Goal: Task Accomplishment & Management: Manage account settings

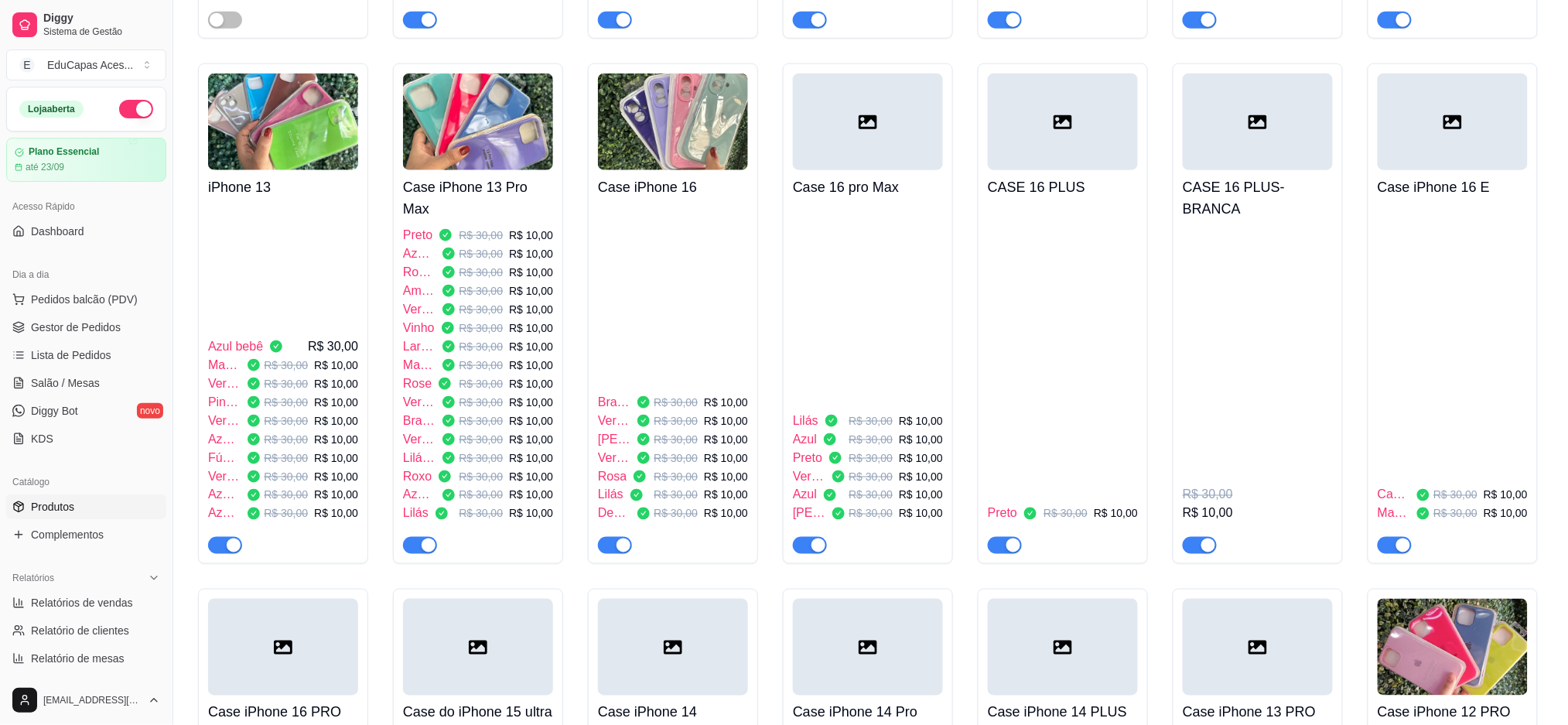
scroll to position [579, 0]
click at [50, 297] on span "Pedidos balcão (PDV)" at bounding box center [84, 299] width 107 height 16
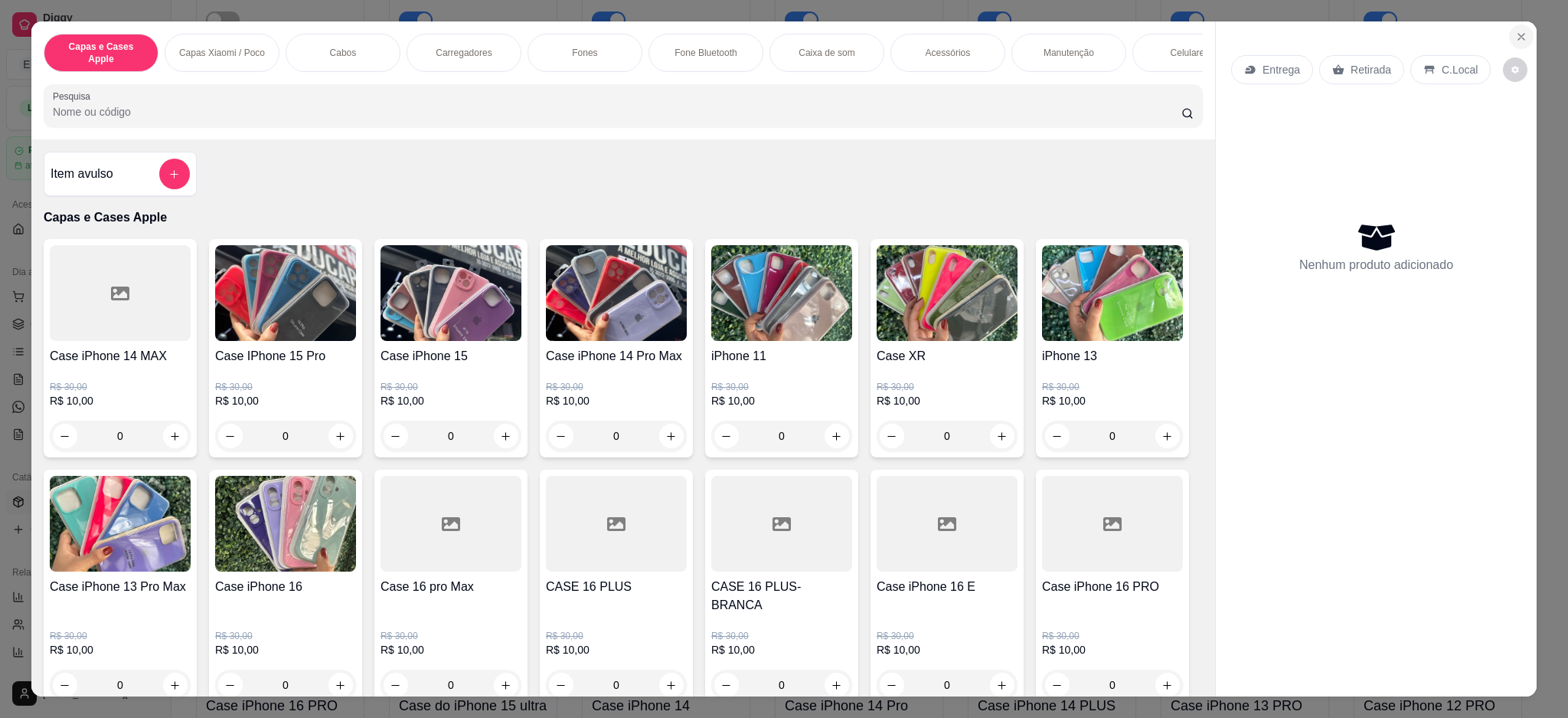
click at [1519, 42] on icon "Close" at bounding box center [1521, 36] width 12 height 12
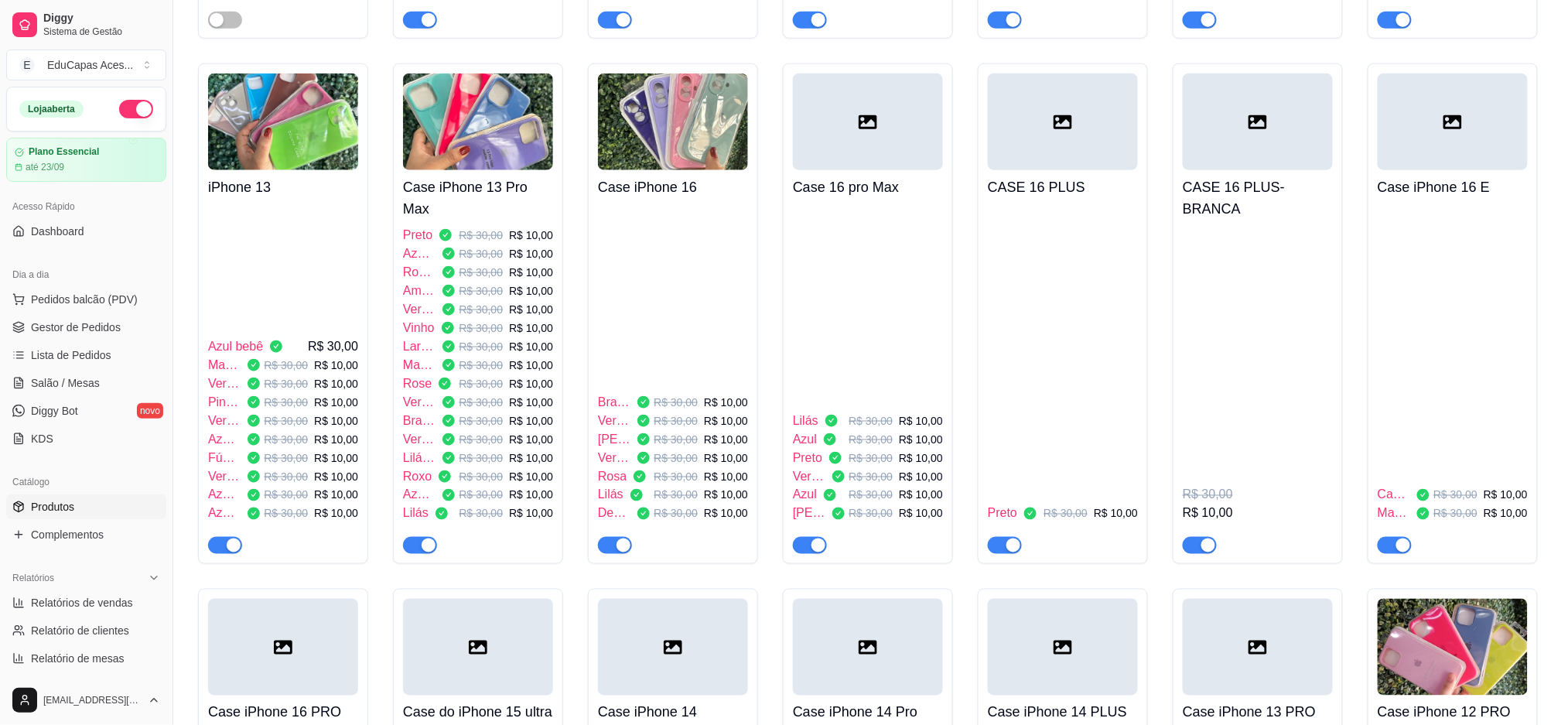
click at [41, 341] on ul "Pedidos balcão (PDV) Gestor de Pedidos Lista de Pedidos Salão / Mesas Diggy Bot…" at bounding box center [86, 369] width 160 height 164
click at [44, 327] on span "Gestor de Pedidos" at bounding box center [75, 327] width 90 height 16
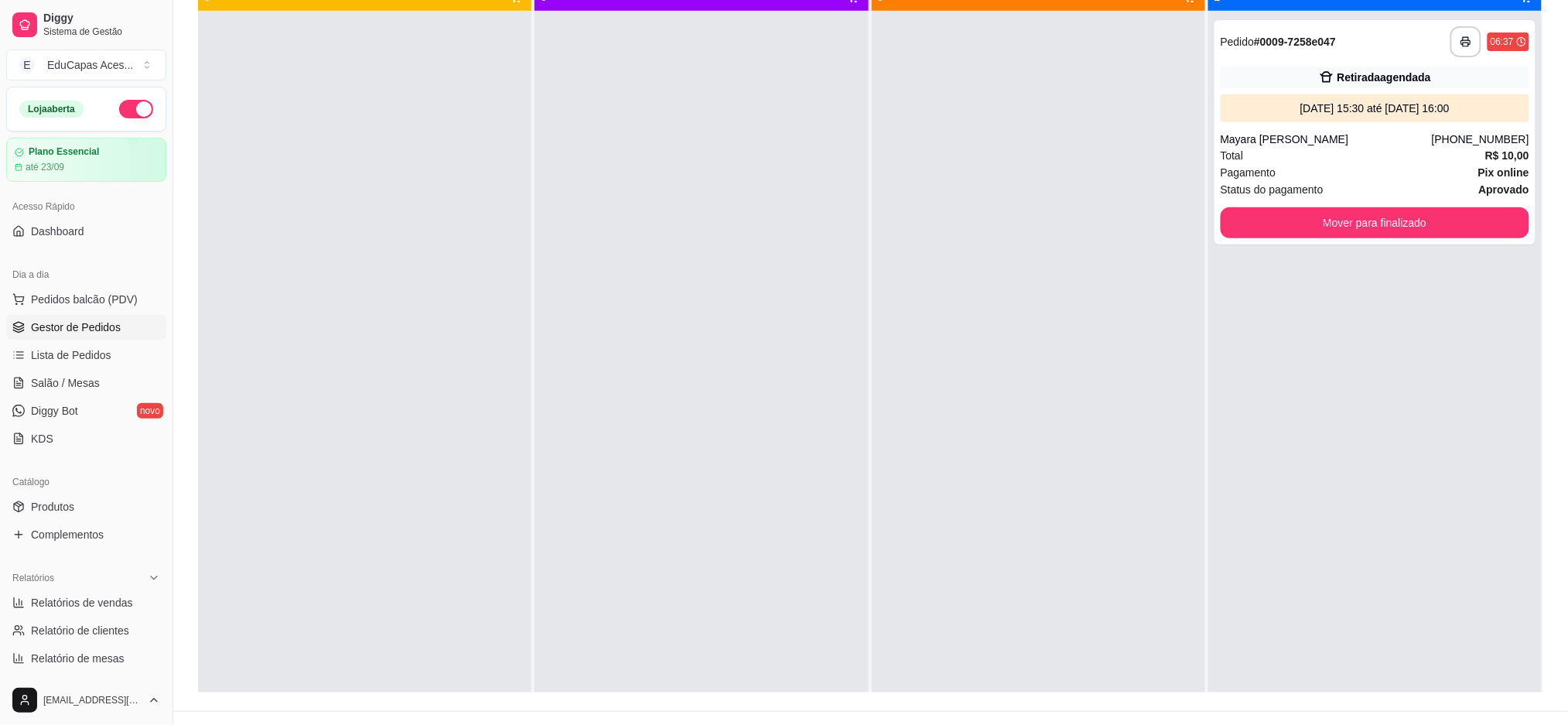
scroll to position [103, 0]
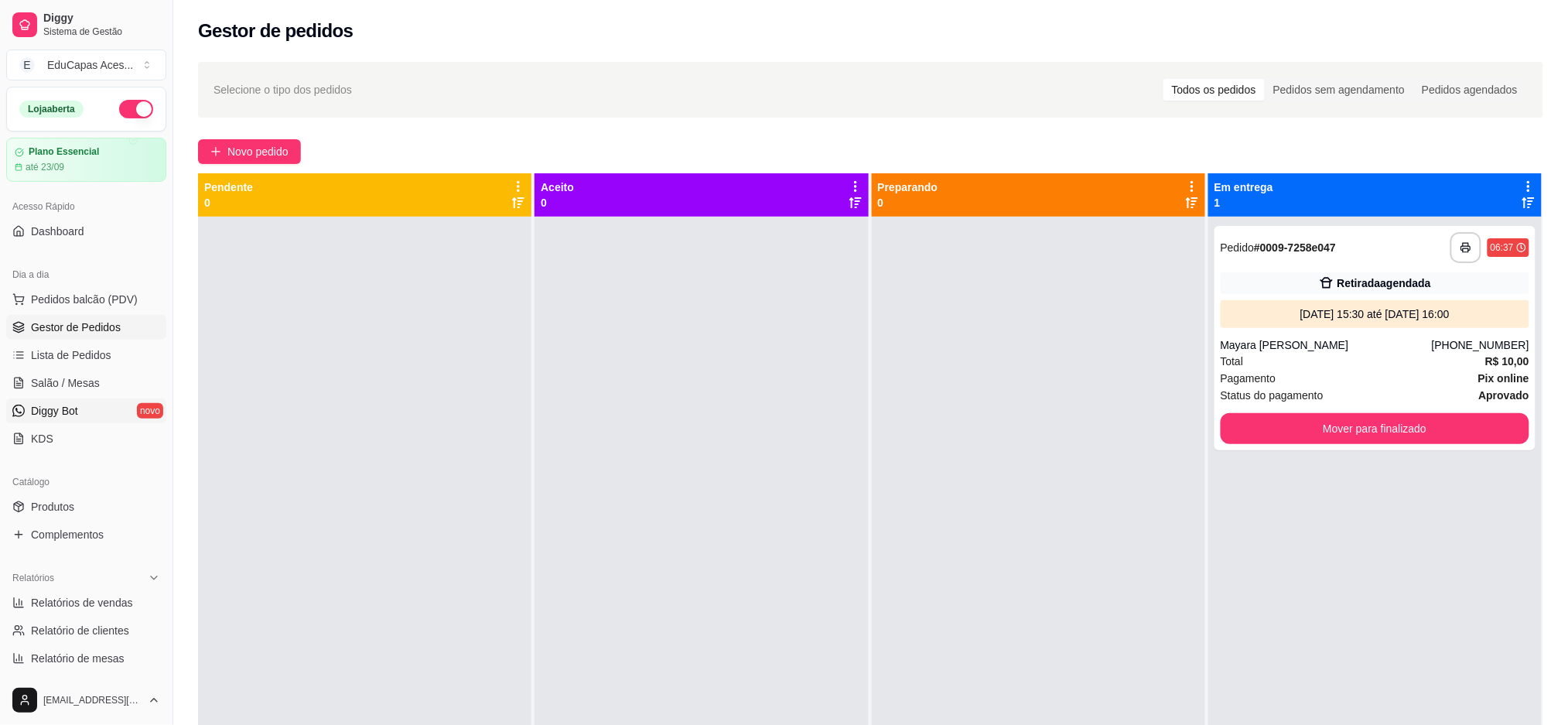
click at [93, 419] on link "Diggy Bot novo" at bounding box center [86, 410] width 160 height 25
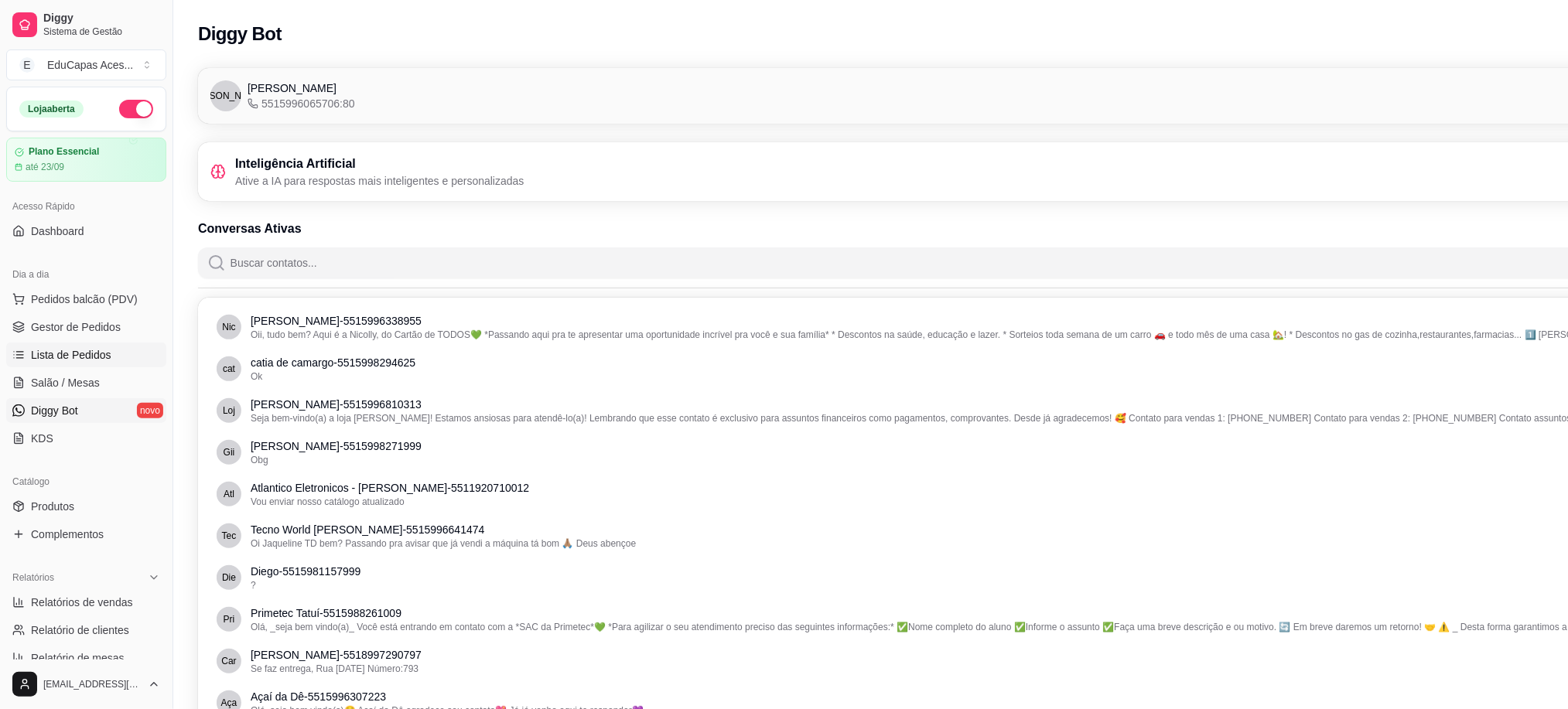
click at [56, 353] on span "Lista de Pedidos" at bounding box center [71, 354] width 81 height 16
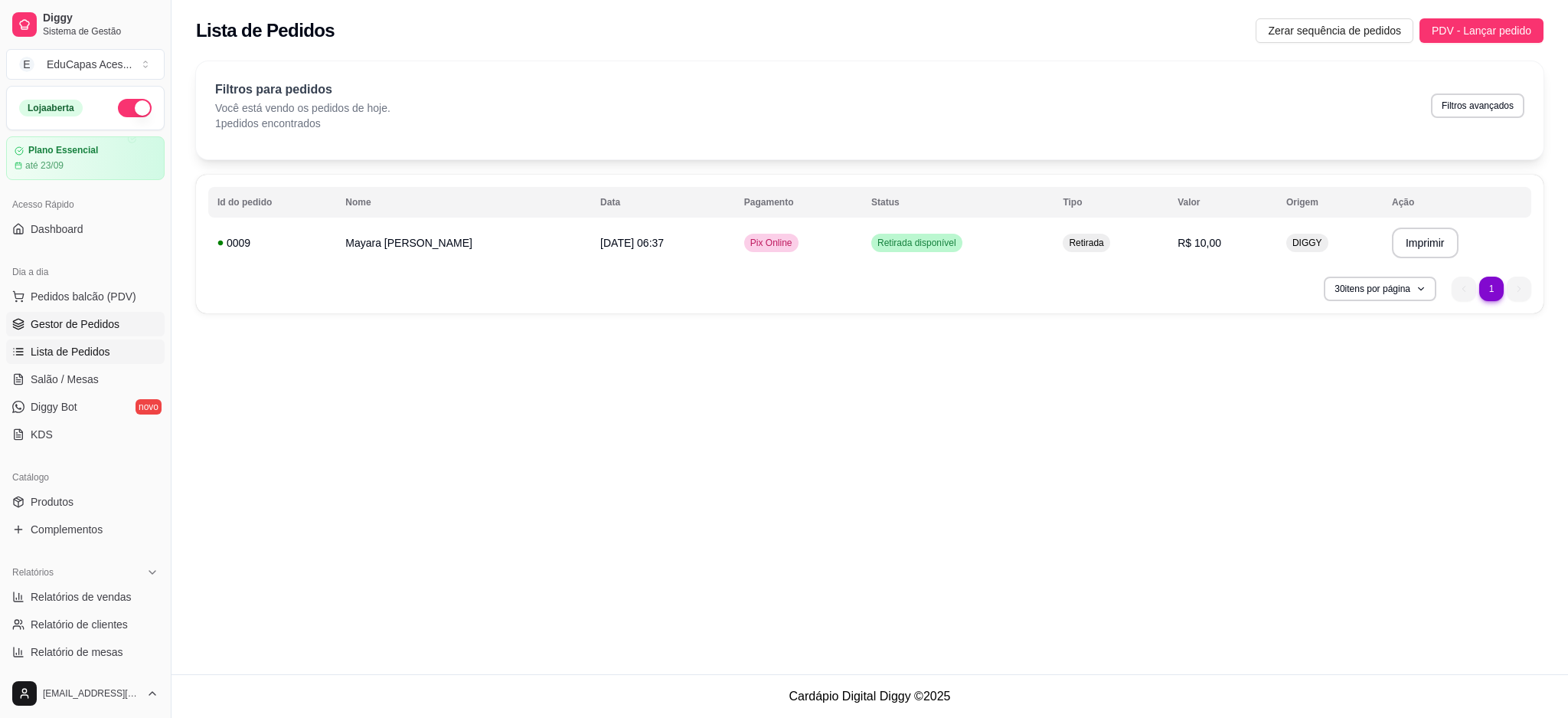
click at [44, 325] on span "Gestor de Pedidos" at bounding box center [74, 324] width 89 height 16
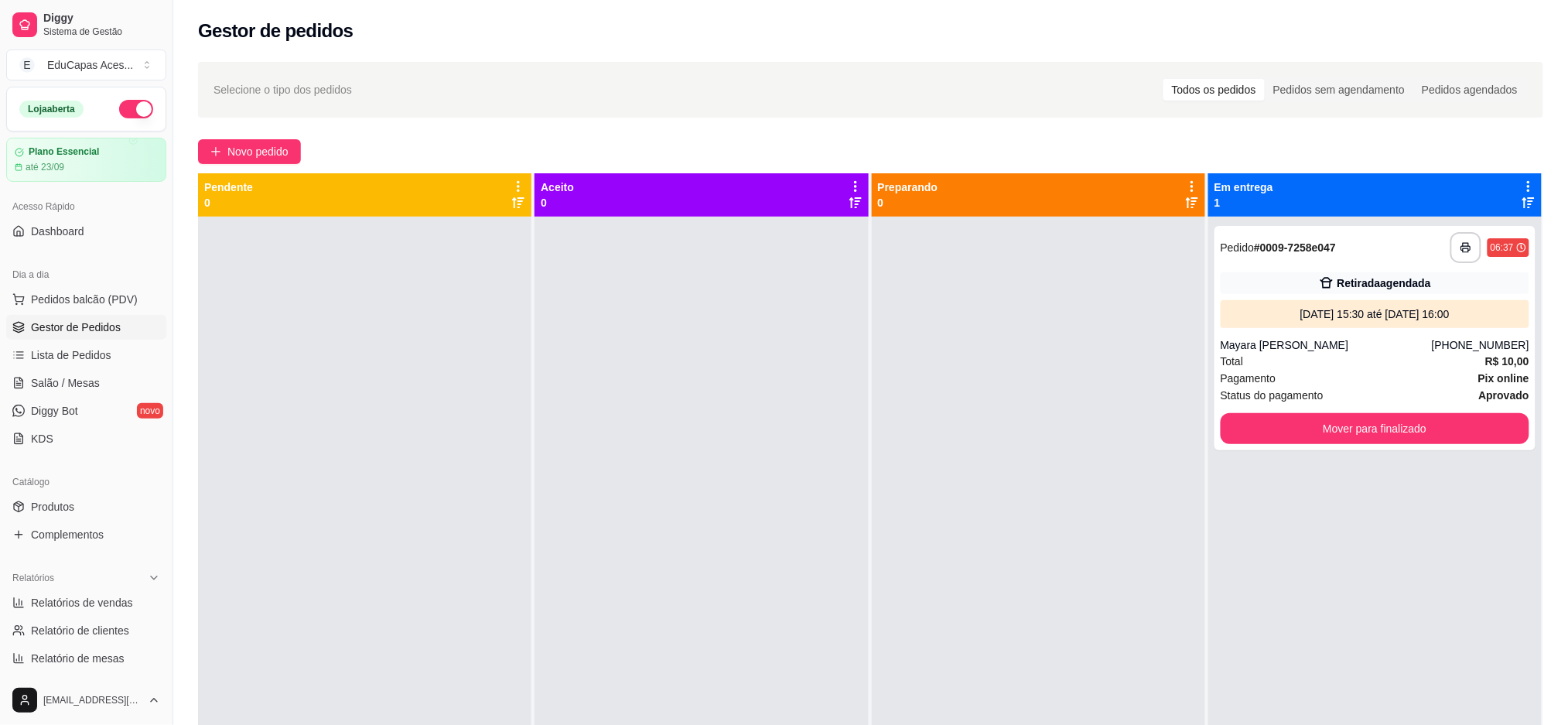
click at [760, 19] on div "Gestor de pedidos" at bounding box center [870, 31] width 1345 height 25
